Goal: Navigation & Orientation: Understand site structure

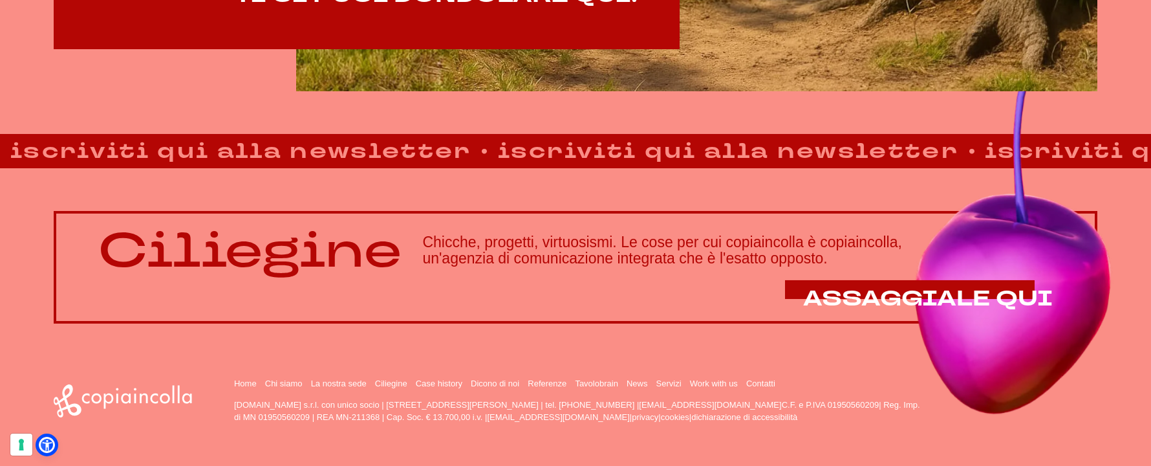
scroll to position [1120, 0]
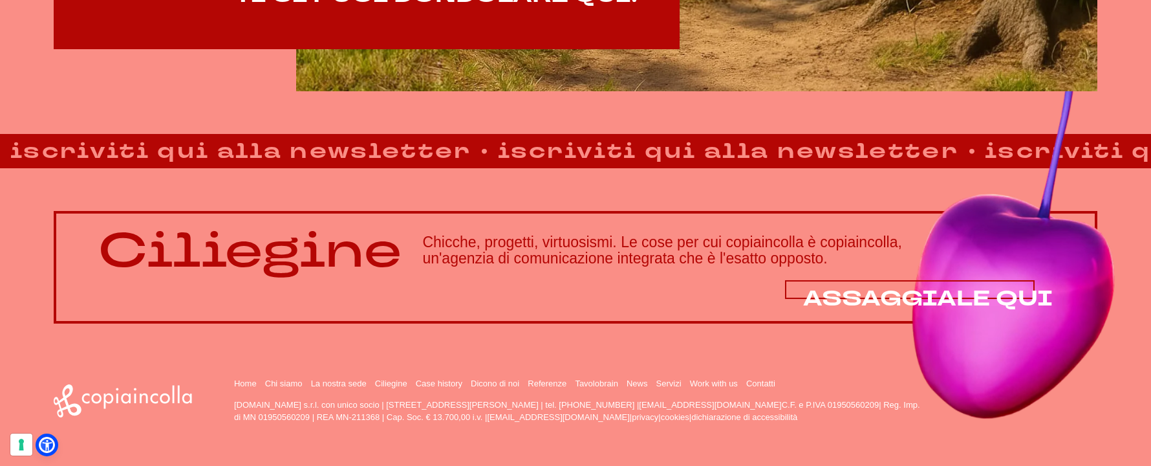
click at [985, 297] on span "ASSAGGIALE QUI" at bounding box center [928, 298] width 250 height 29
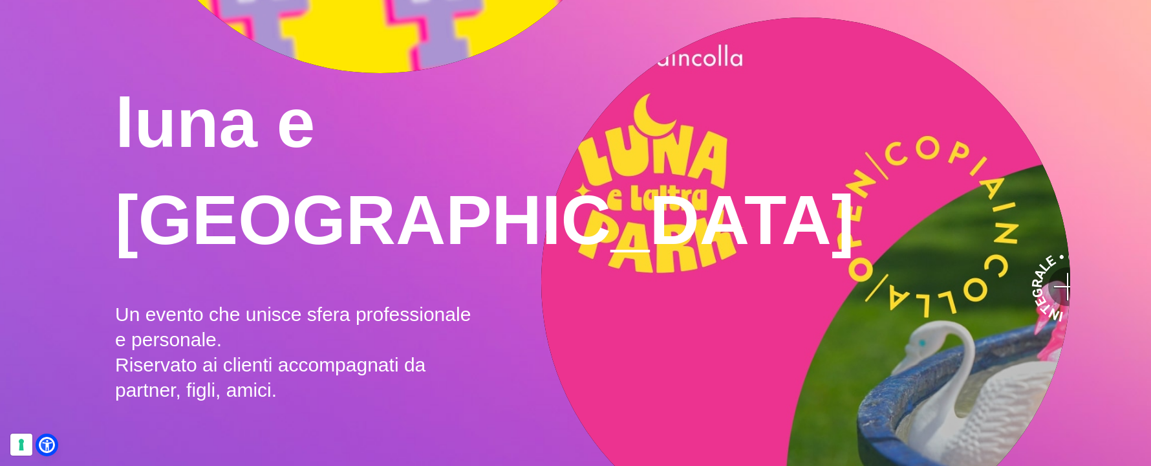
scroll to position [1378, 0]
click at [770, 256] on video ">" at bounding box center [806, 282] width 530 height 530
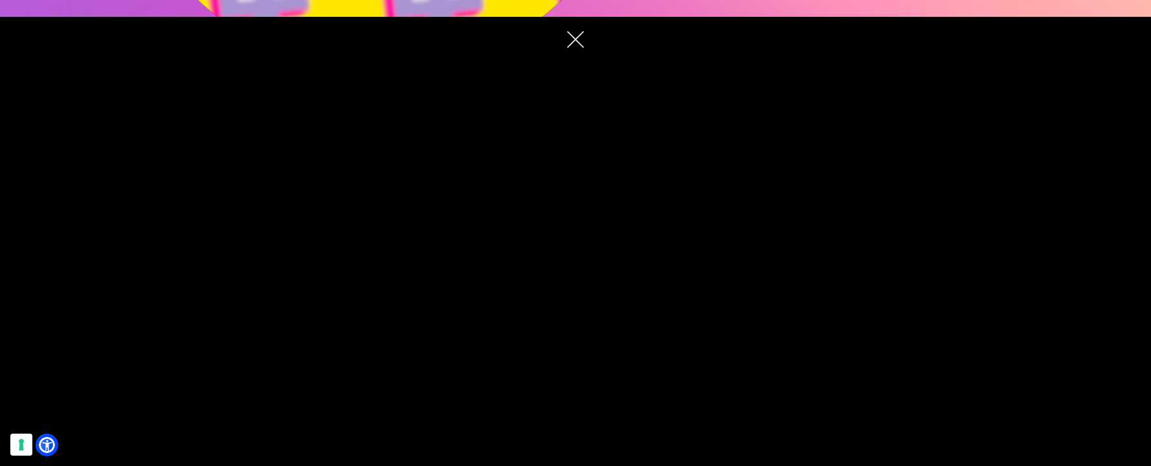
scroll to position [1395, 0]
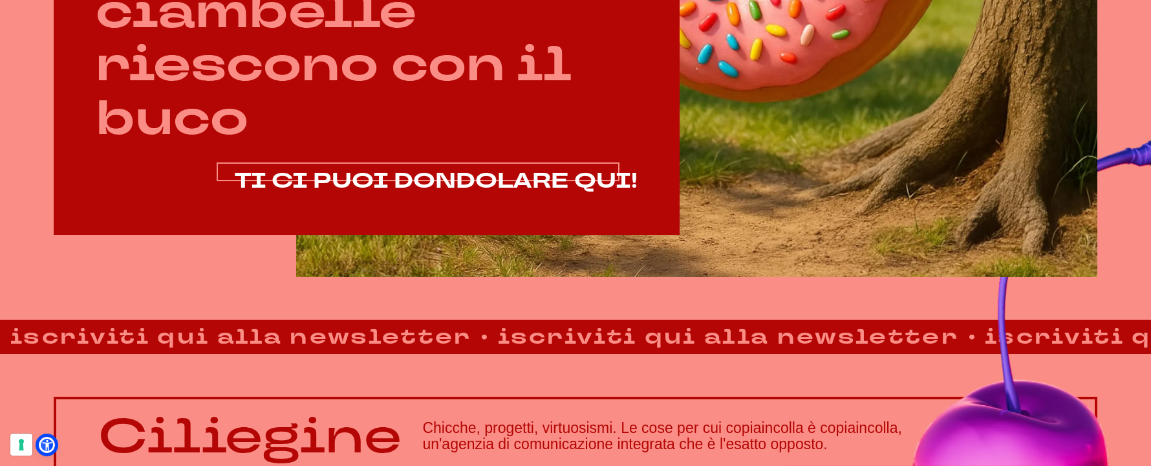
scroll to position [934, 0]
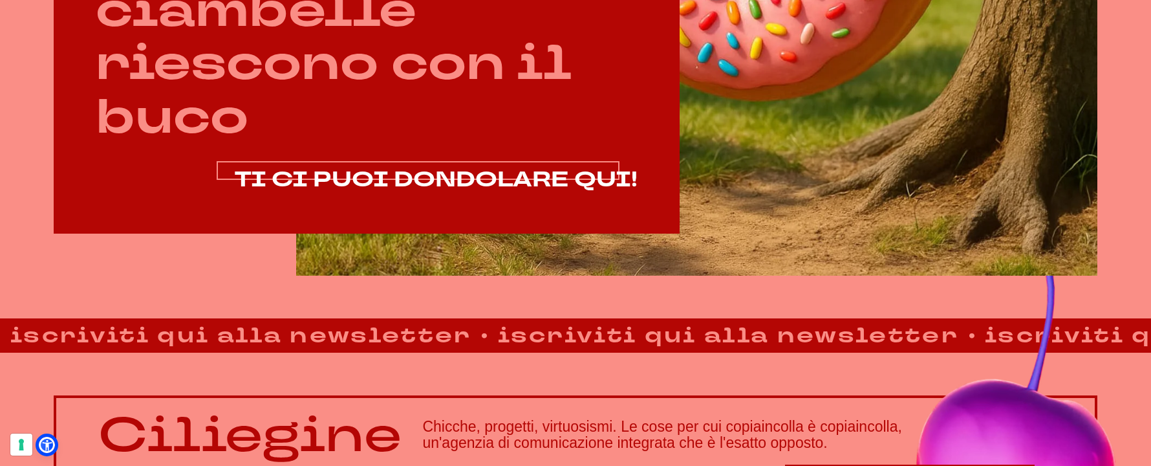
click at [358, 177] on span "TI CI PUOI DONDOLARE QUI!" at bounding box center [436, 179] width 403 height 29
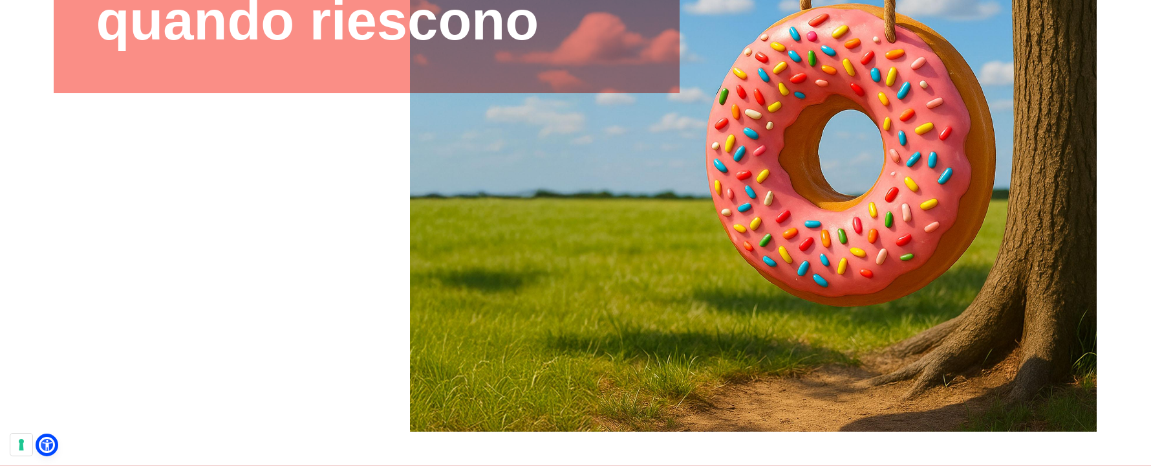
click at [841, 244] on img at bounding box center [753, 87] width 687 height 687
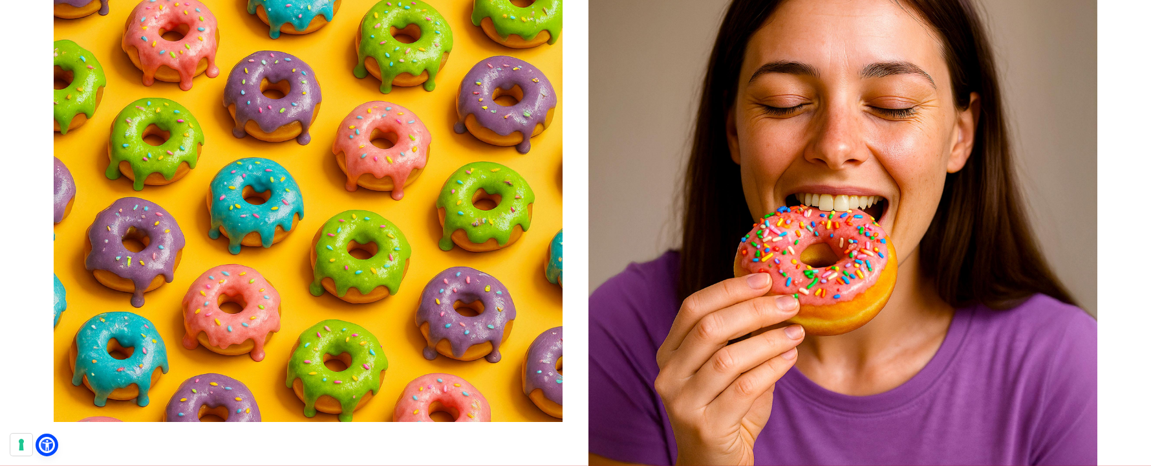
scroll to position [1513, 0]
click at [415, 187] on img at bounding box center [308, 166] width 509 height 509
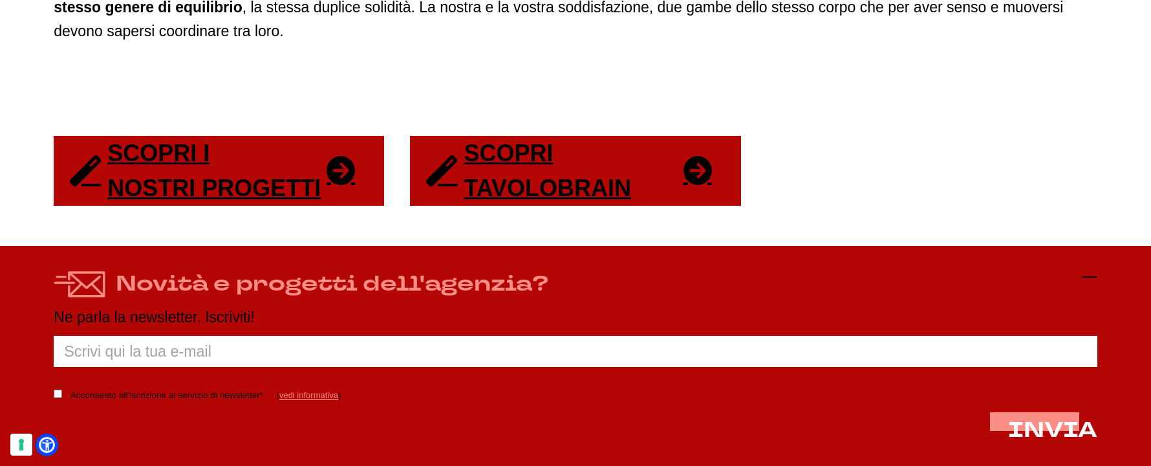
scroll to position [2699, 0]
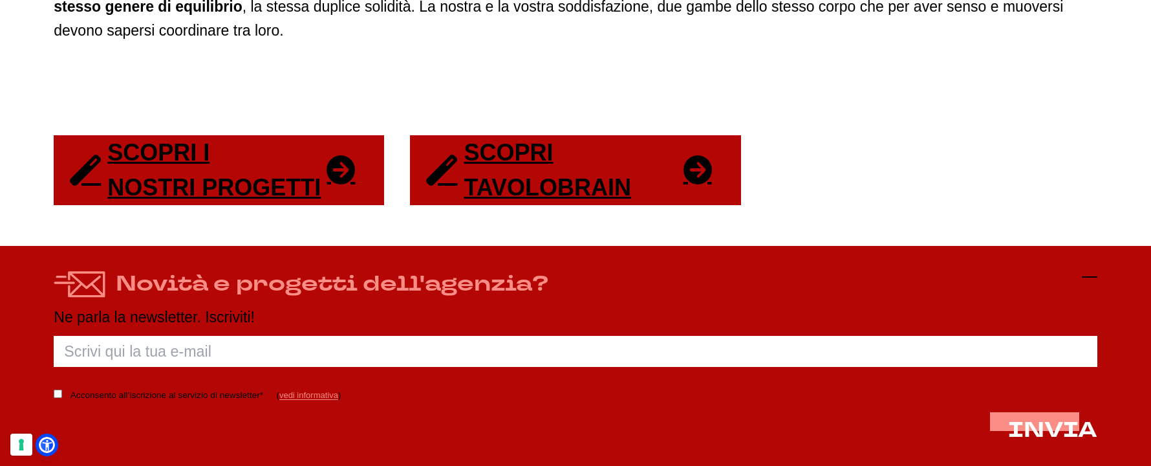
click at [1098, 273] on icon at bounding box center [1090, 277] width 16 height 16
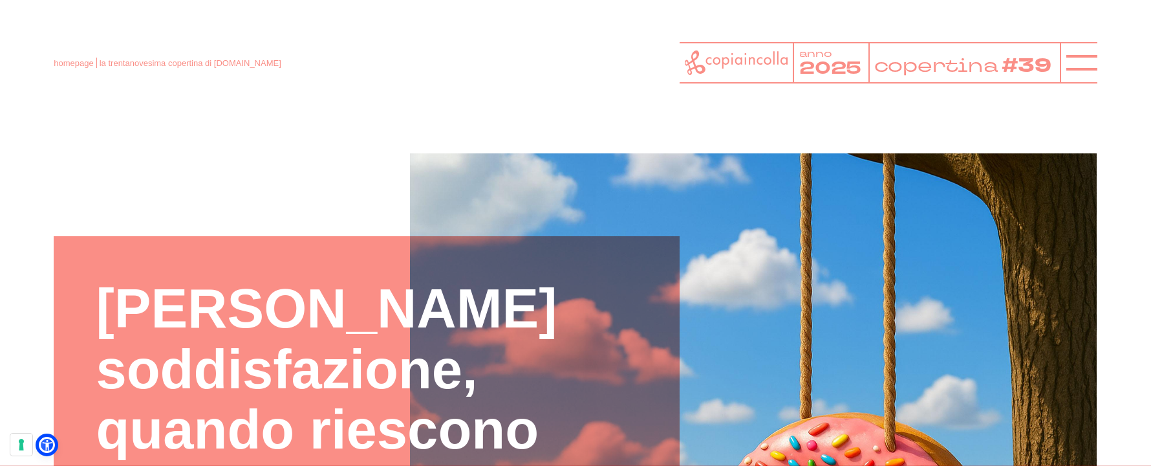
scroll to position [1, 0]
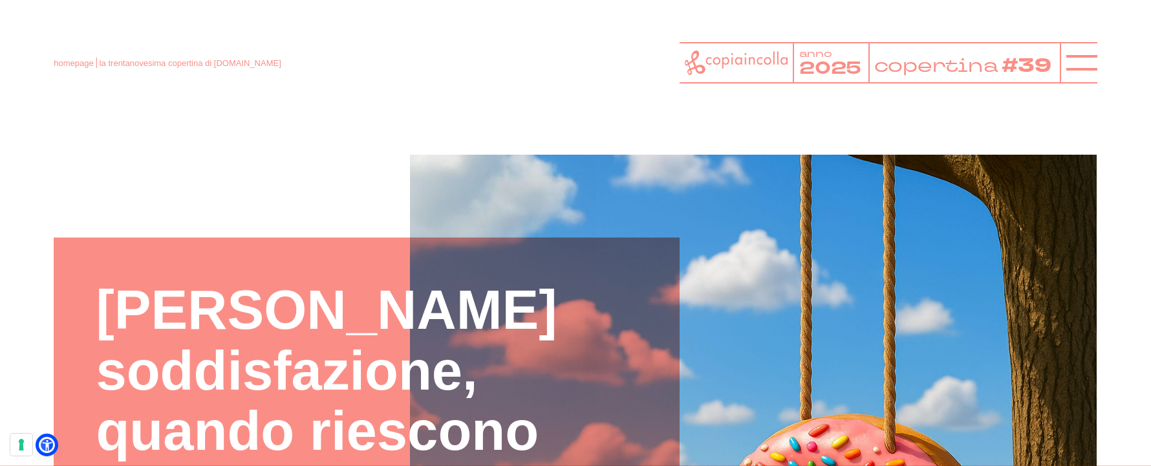
click at [822, 63] on tspan "2025" at bounding box center [830, 68] width 63 height 25
click at [768, 57] on icon at bounding box center [736, 62] width 102 height 25
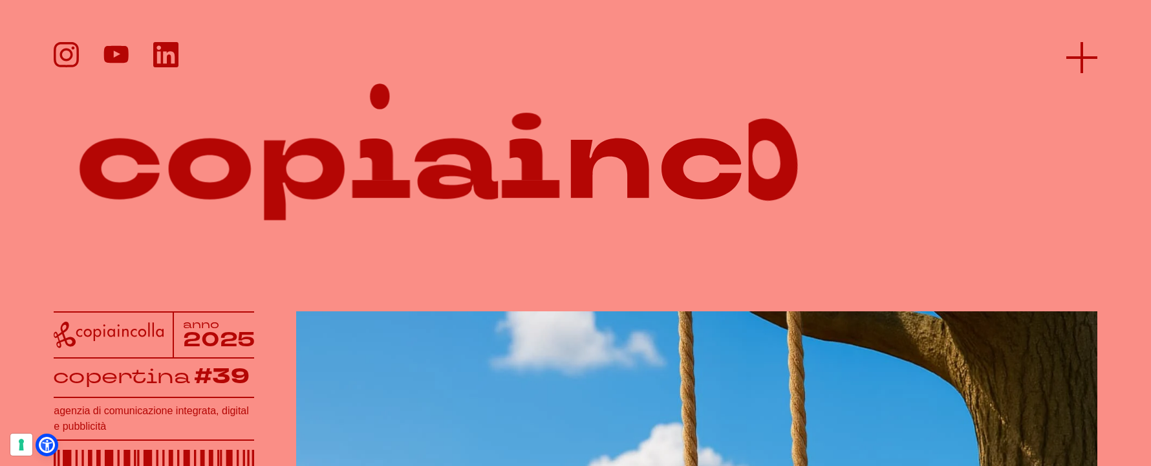
click at [1080, 49] on icon at bounding box center [1082, 57] width 31 height 31
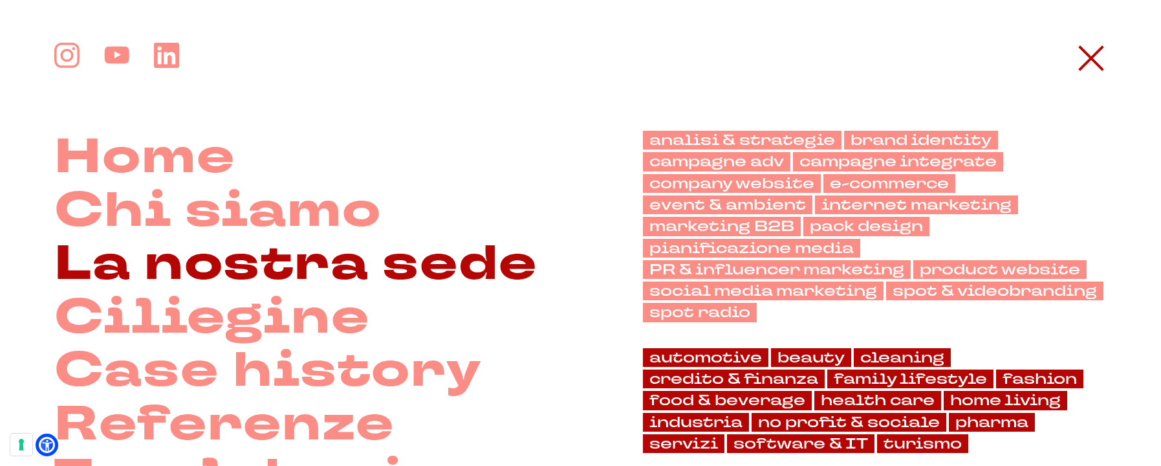
scroll to position [239, 0]
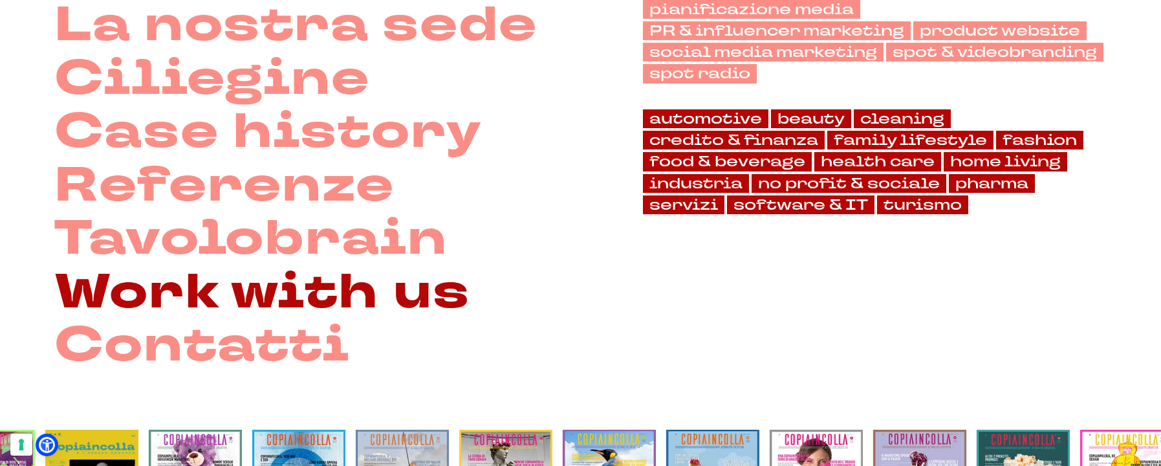
click at [239, 296] on link "Work with us" at bounding box center [262, 293] width 416 height 54
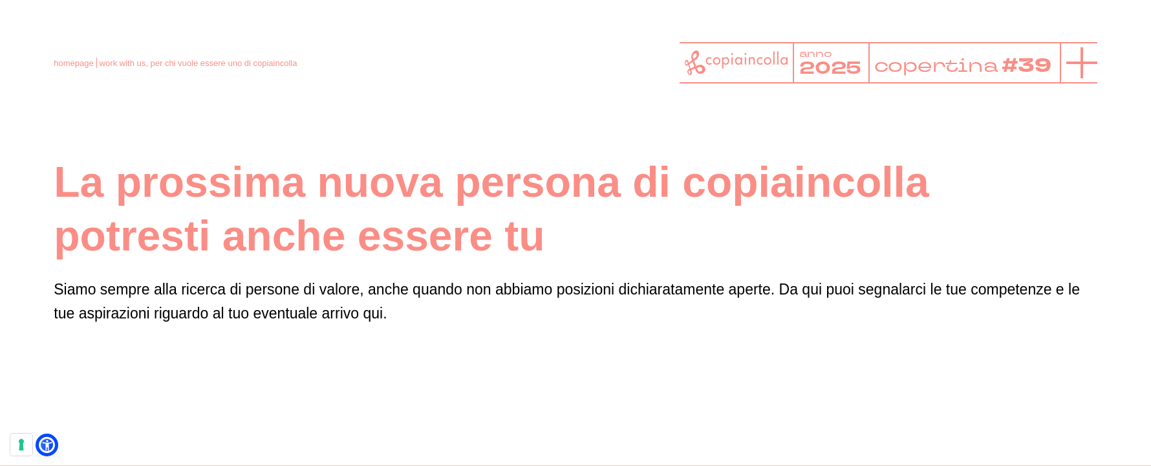
click at [1074, 59] on icon at bounding box center [1082, 62] width 31 height 31
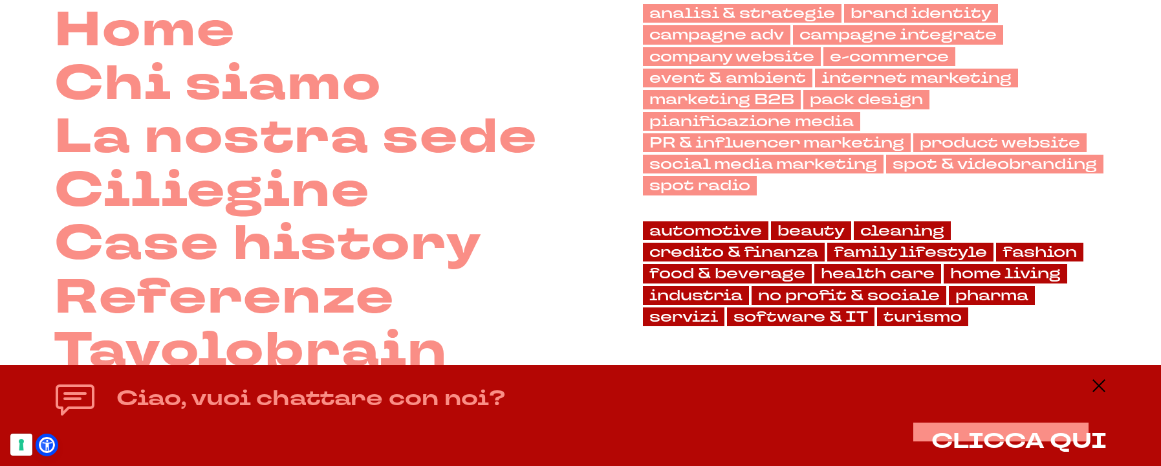
scroll to position [251, 0]
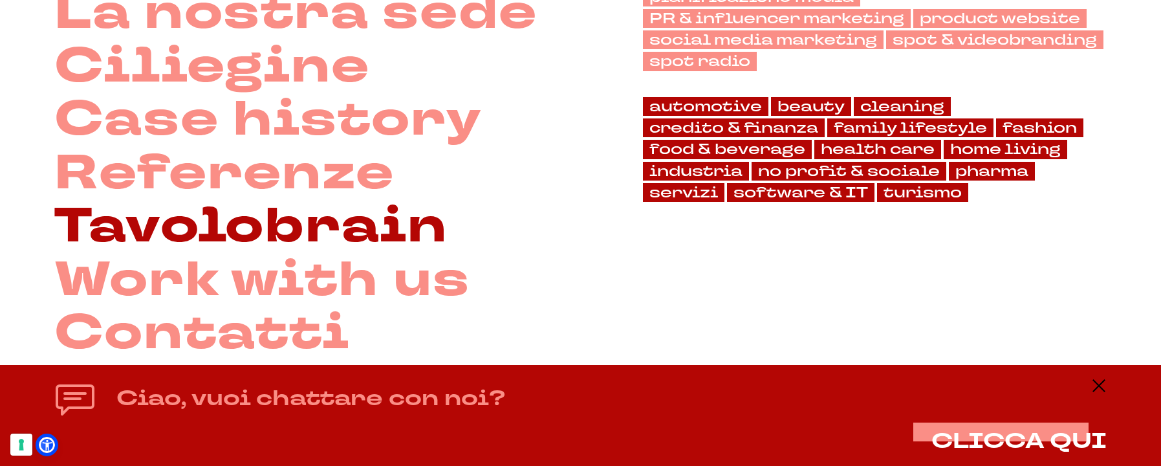
click at [274, 233] on link "Tavolobrain" at bounding box center [250, 227] width 393 height 54
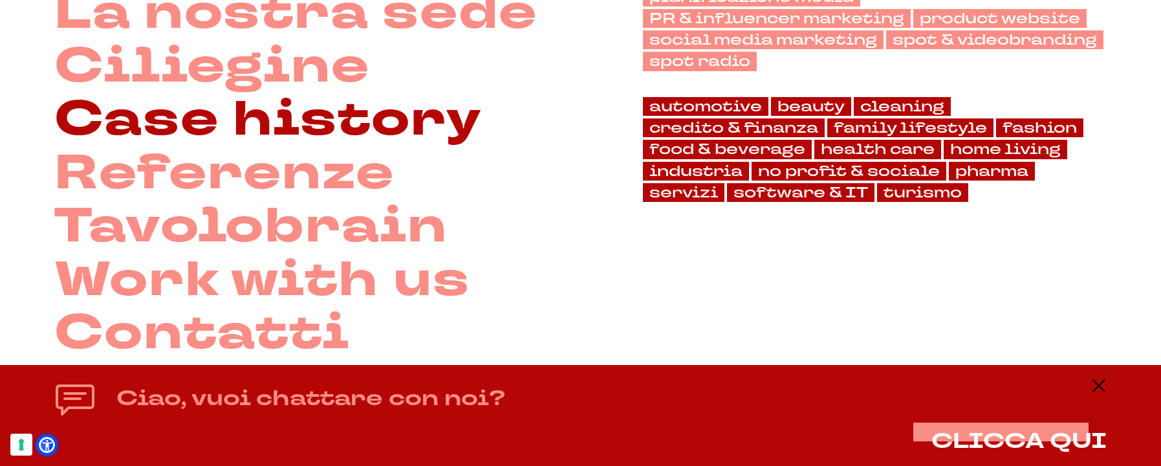
click at [312, 124] on link "Case history" at bounding box center [268, 120] width 428 height 54
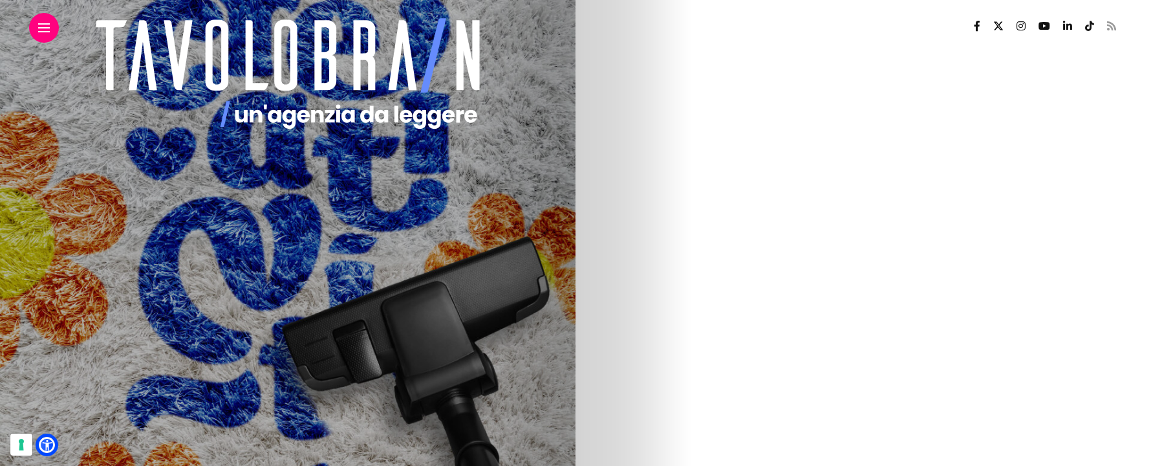
click at [1109, 28] on icon at bounding box center [1111, 26] width 9 height 10
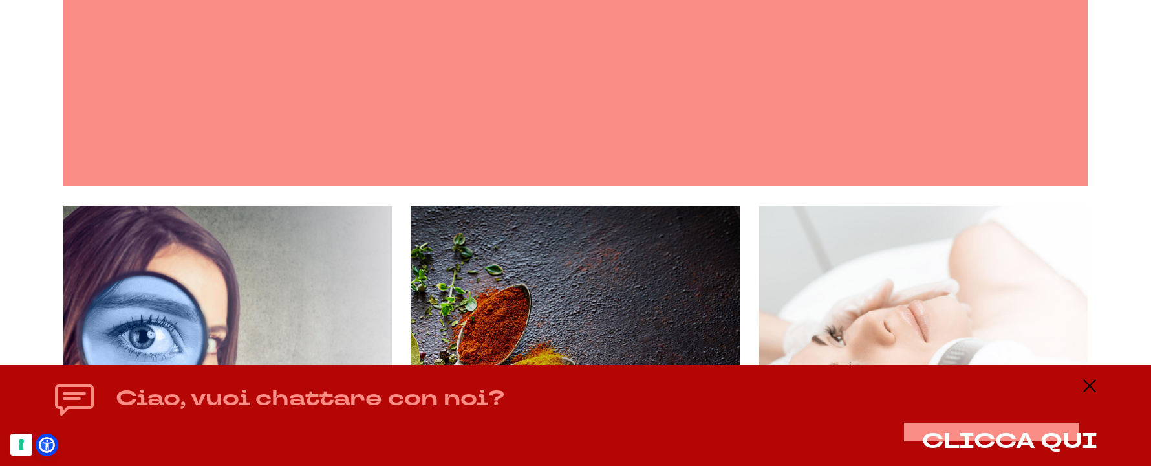
scroll to position [3624, 0]
